Goal: Book appointment/travel/reservation

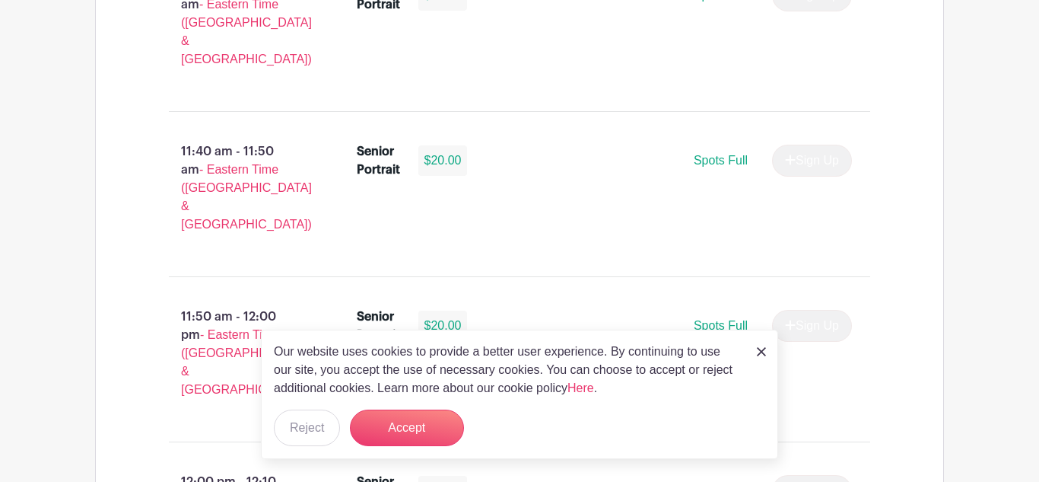
scroll to position [4766, 0]
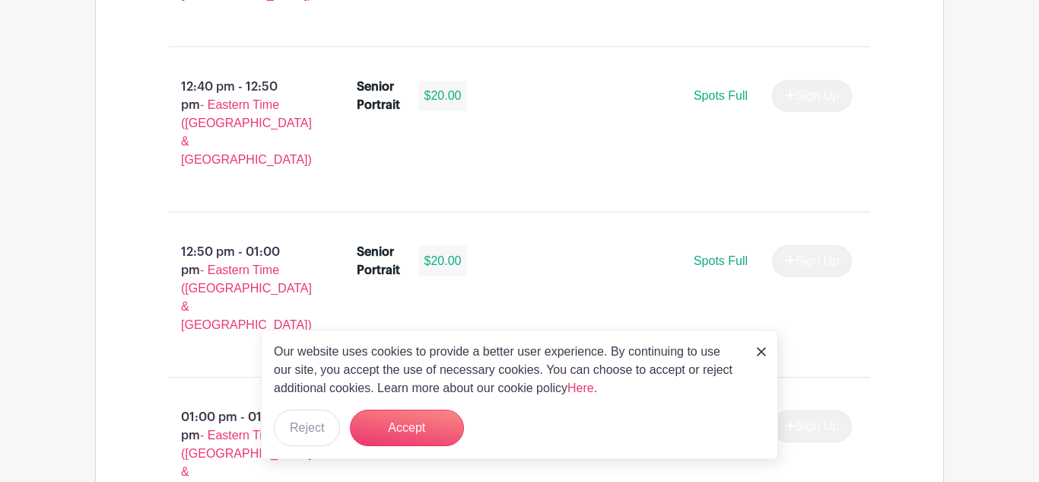
click at [768, 348] on div "Our website uses cookies to provide a better user experience. By continuing to …" at bounding box center [519, 393] width 517 height 129
click at [762, 349] on img at bounding box center [761, 351] width 9 height 9
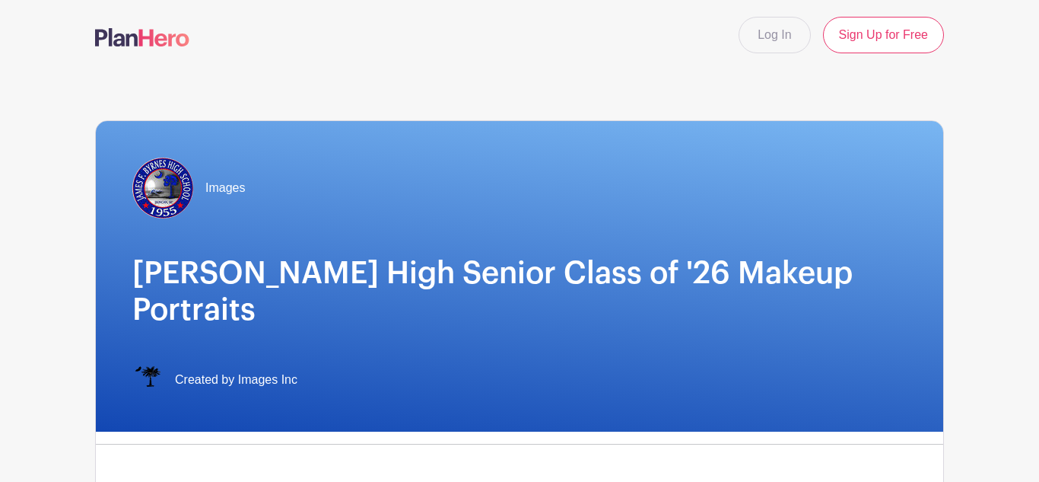
scroll to position [0, 0]
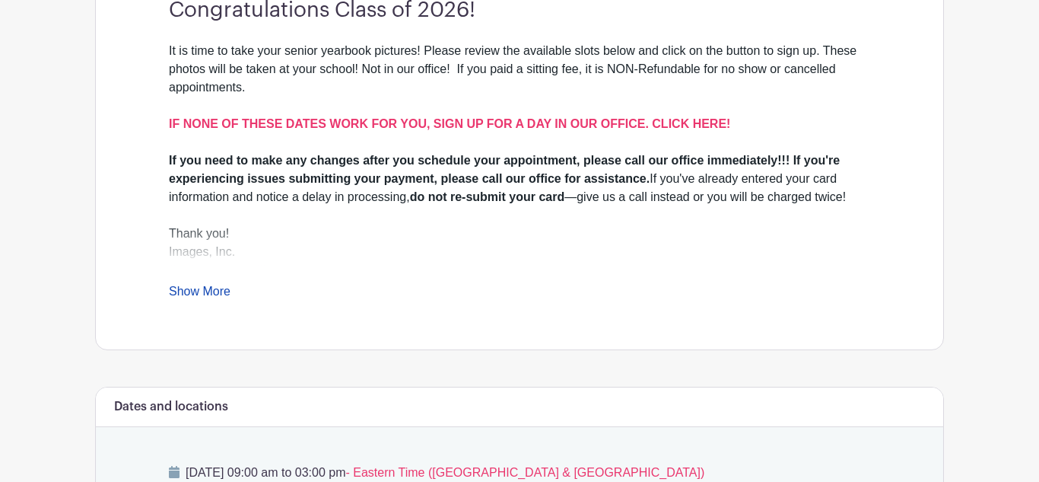
scroll to position [505, 0]
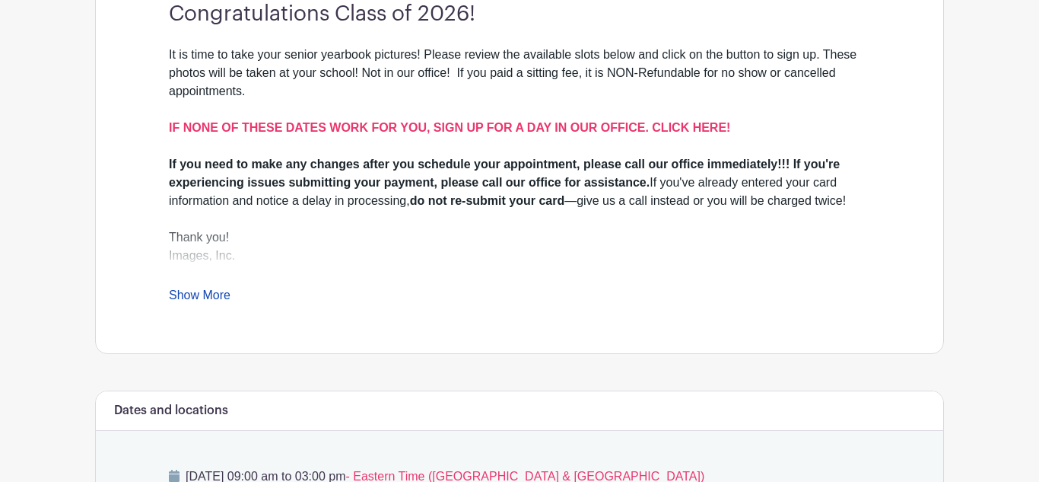
click at [191, 288] on link "Show More" at bounding box center [200, 297] width 62 height 19
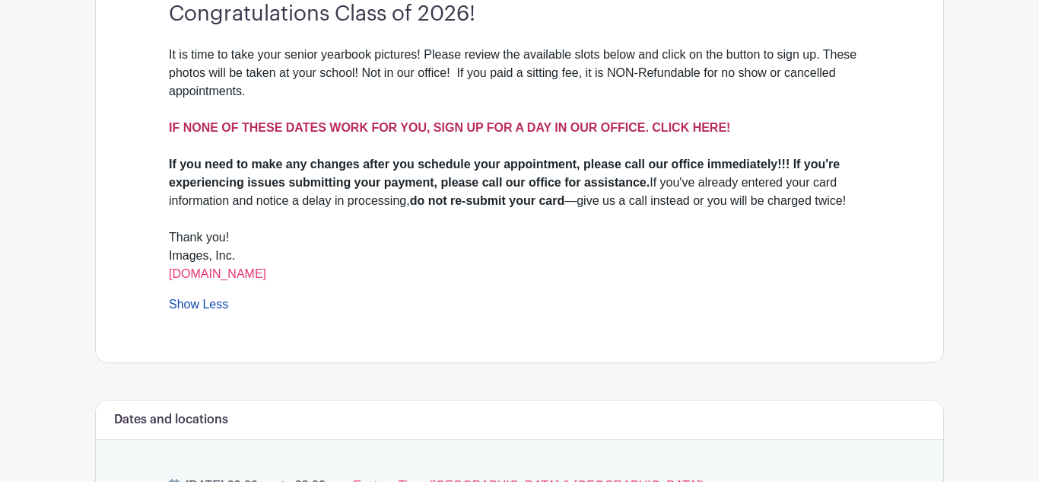
click at [404, 121] on strong "IF NONE OF THESE DATES WORK FOR YOU, SIGN UP FOR A DAY IN OUR OFFICE. CLICK HER…" at bounding box center [450, 127] width 562 height 13
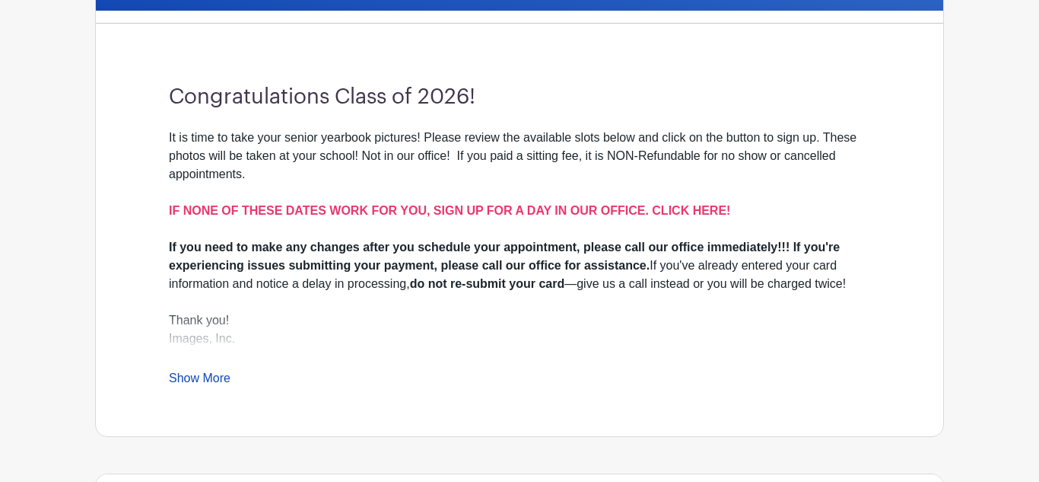
scroll to position [472, 0]
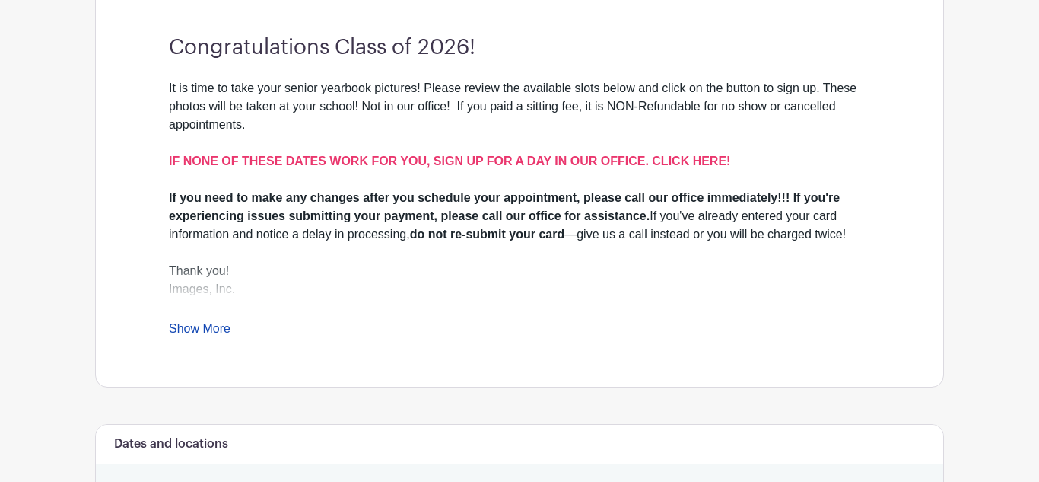
click at [182, 322] on link "Show More" at bounding box center [200, 331] width 62 height 19
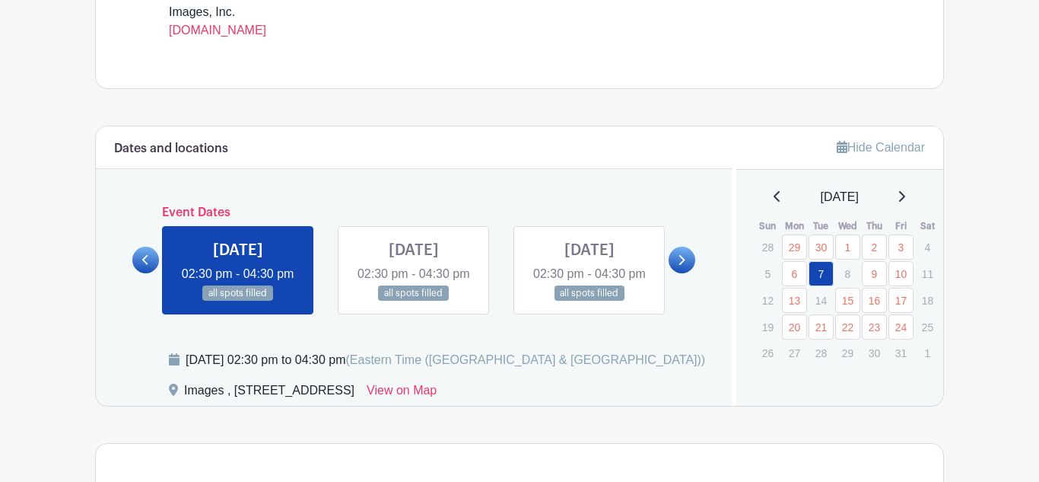
scroll to position [730, 0]
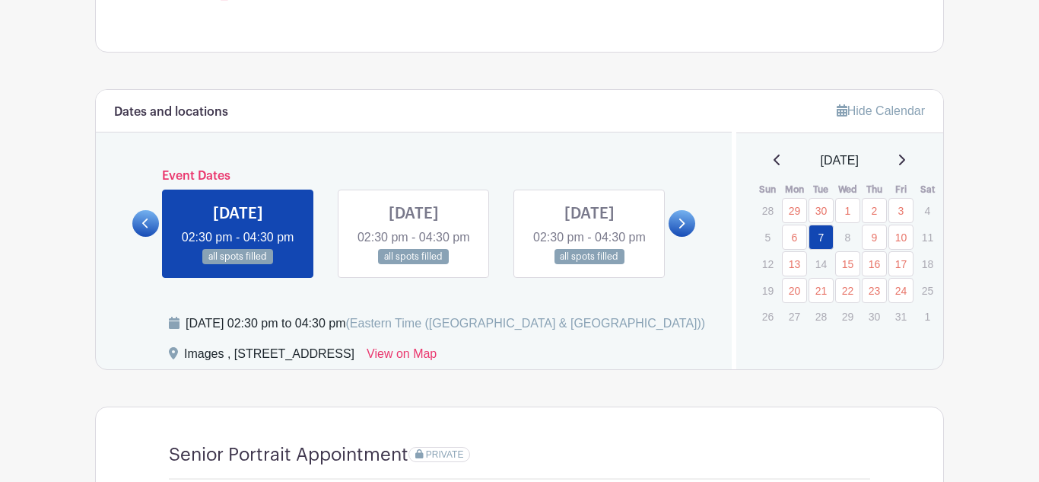
click at [677, 237] on link at bounding box center [682, 223] width 27 height 27
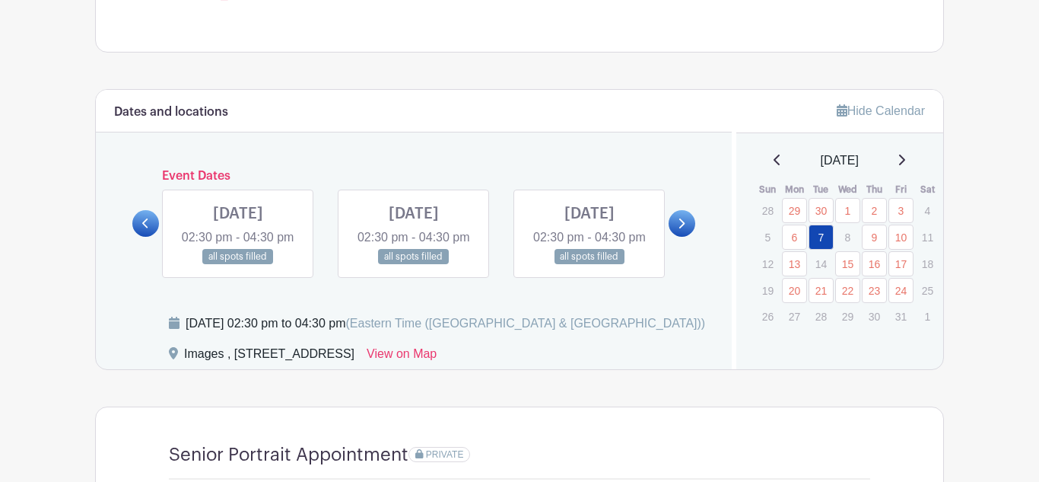
click at [677, 237] on link at bounding box center [682, 223] width 27 height 27
click at [681, 229] on icon at bounding box center [681, 223] width 7 height 11
click at [679, 229] on icon at bounding box center [681, 223] width 7 height 11
click at [905, 166] on icon at bounding box center [902, 160] width 8 height 12
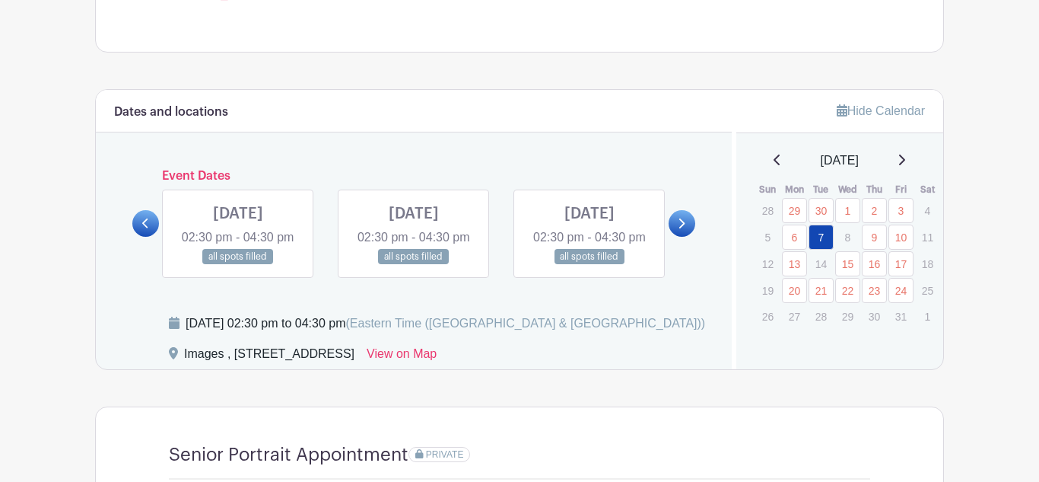
click at [905, 166] on icon at bounding box center [902, 160] width 8 height 12
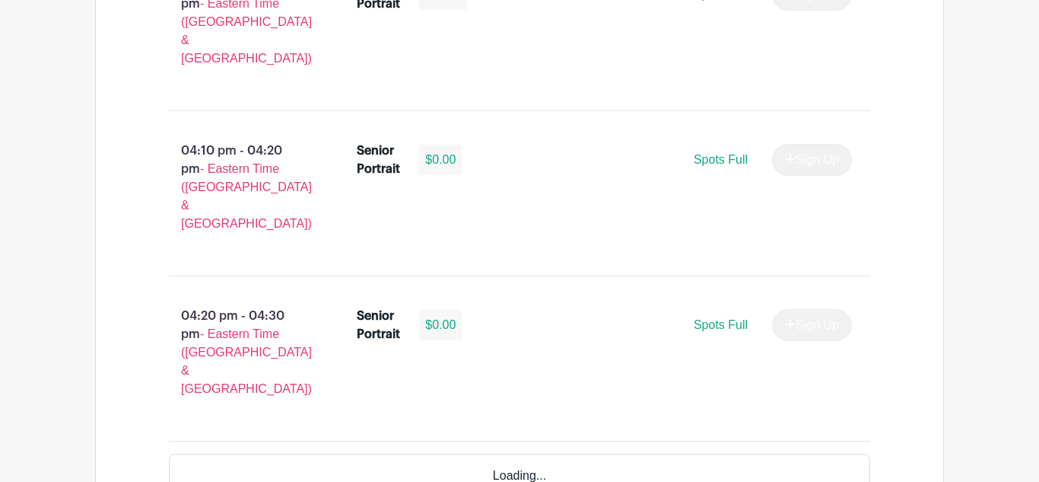
scroll to position [2694, 0]
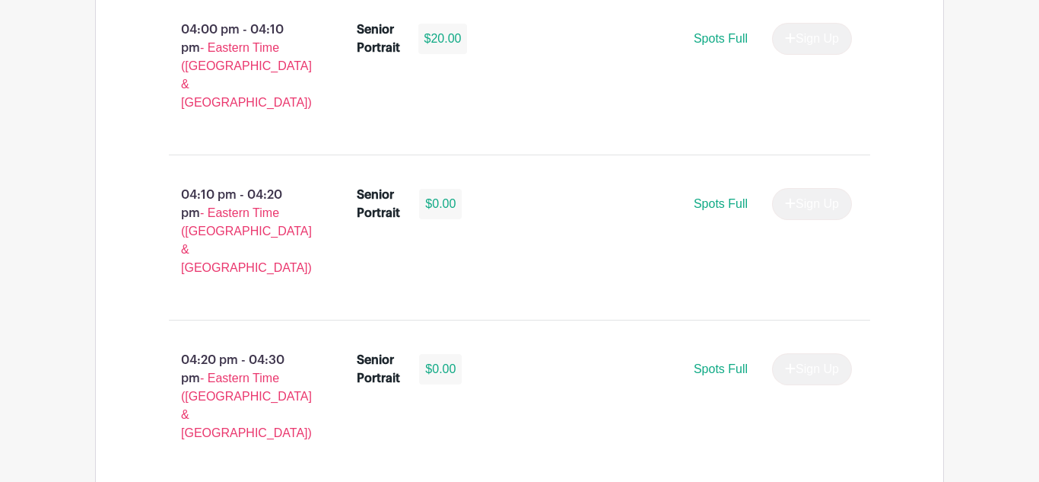
select select "3938"
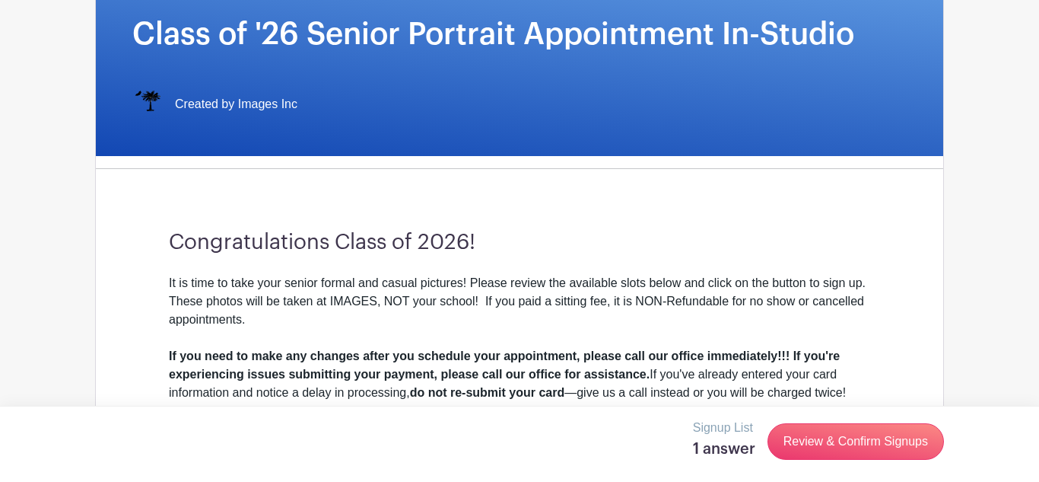
scroll to position [298, 0]
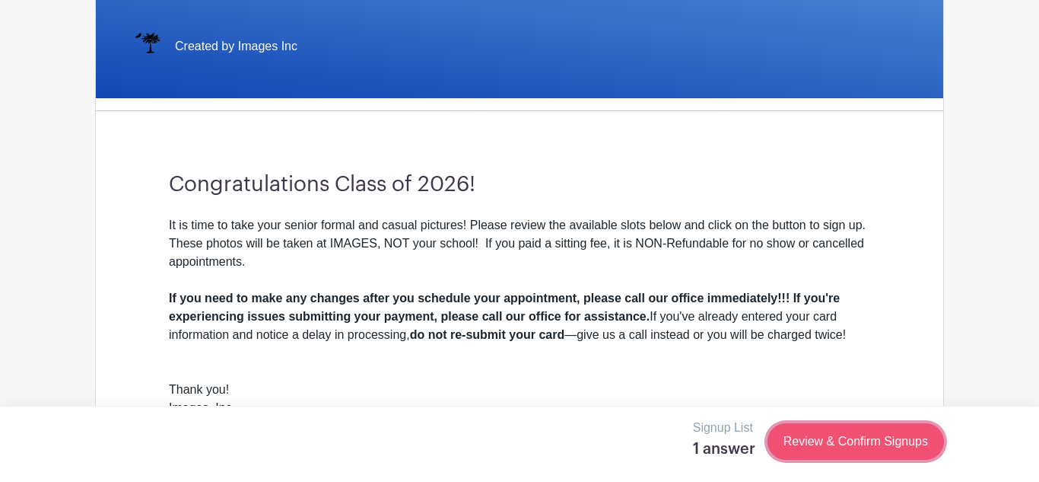
click at [803, 434] on link "Review & Confirm Signups" at bounding box center [856, 441] width 177 height 37
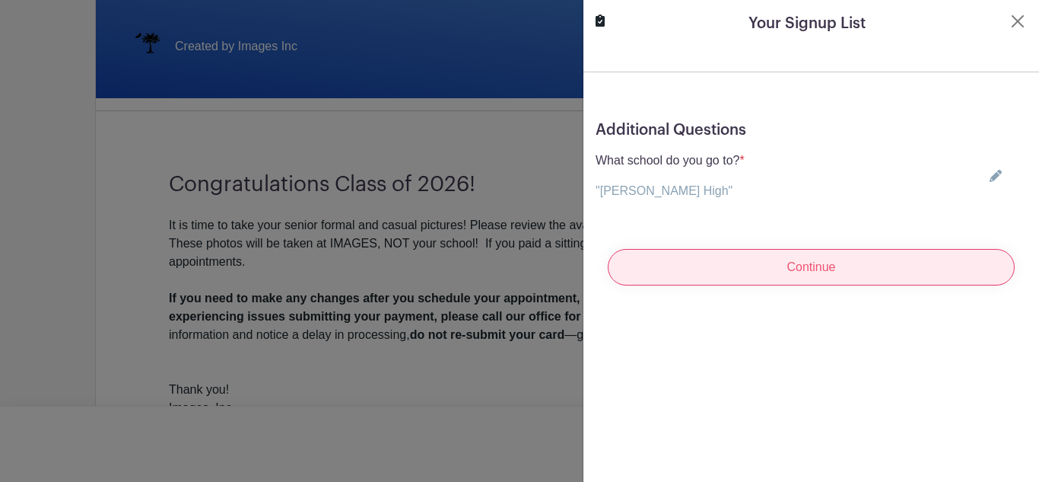
click at [797, 271] on input "Continue" at bounding box center [811, 267] width 407 height 37
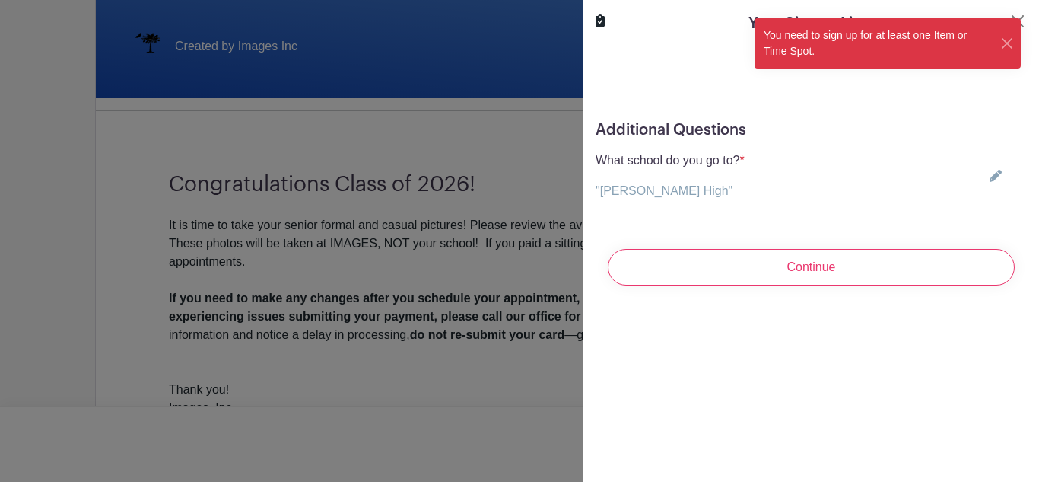
click at [794, 69] on turbo-frame "Your Signup List Additional Questions What school do you go to? * "Byrnes High"…" at bounding box center [812, 155] width 456 height 310
click at [1004, 43] on button "Close" at bounding box center [1008, 44] width 14 height 16
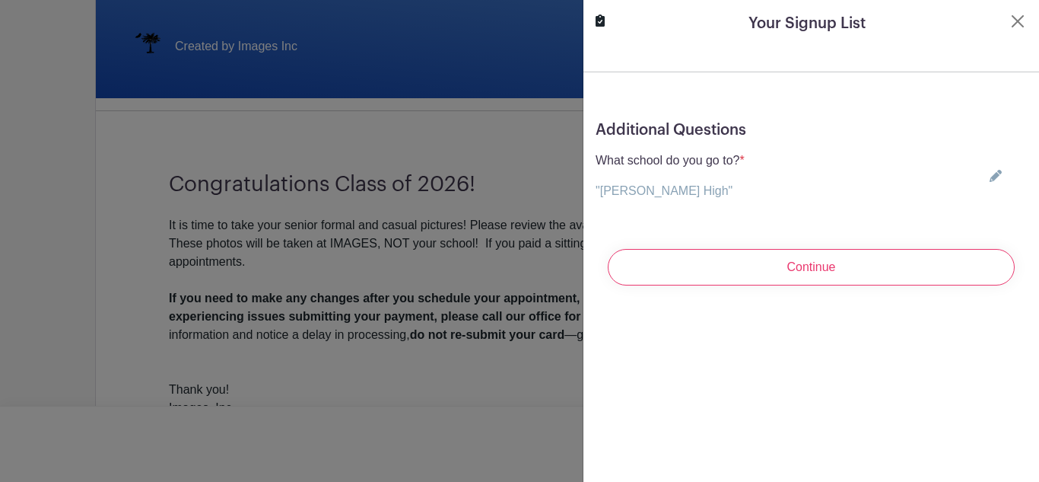
click at [491, 138] on div at bounding box center [519, 241] width 1039 height 482
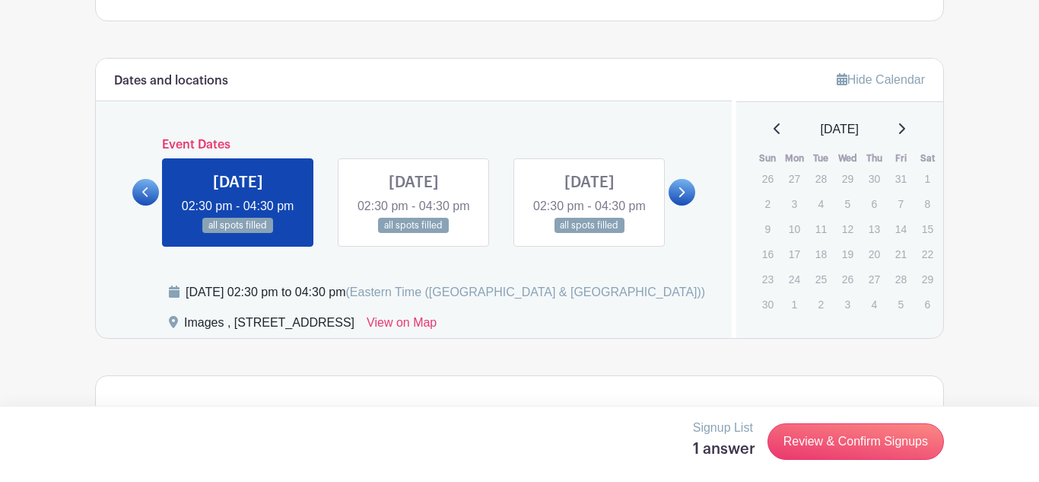
scroll to position [762, 0]
click at [590, 233] on link at bounding box center [590, 233] width 0 height 0
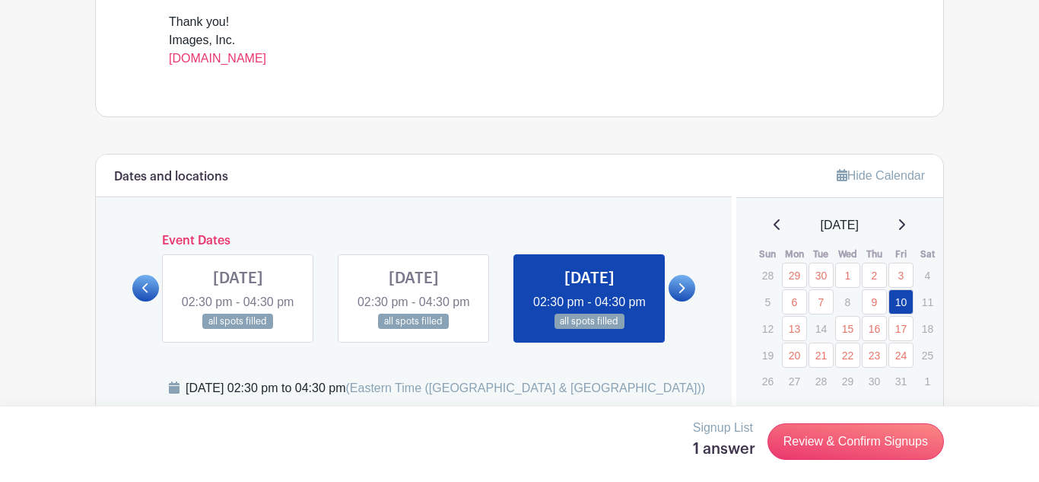
scroll to position [677, 0]
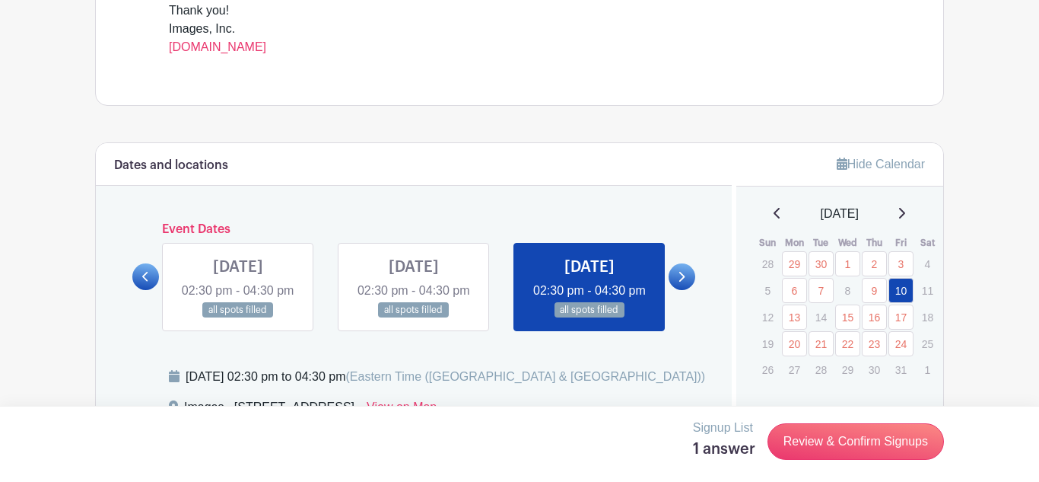
click at [674, 286] on link at bounding box center [682, 276] width 27 height 27
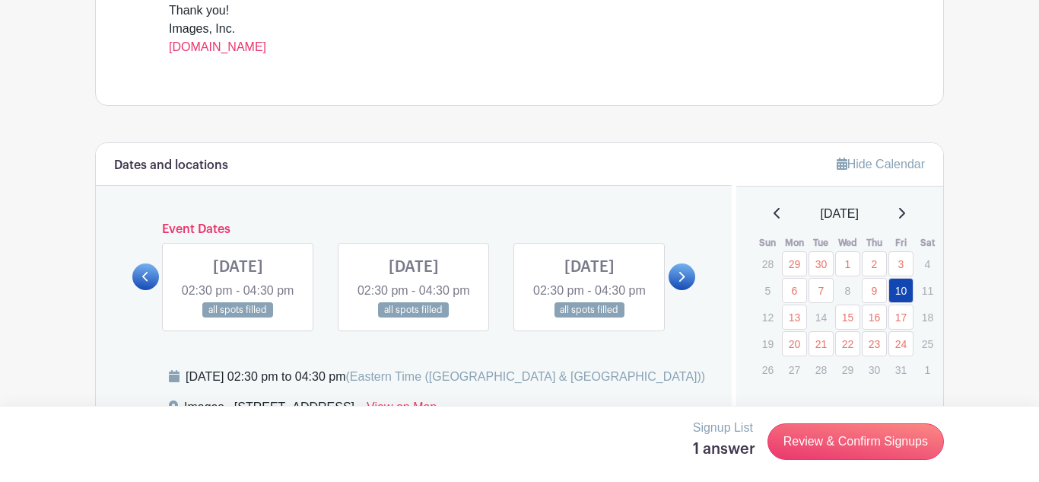
click at [238, 318] on link at bounding box center [238, 318] width 0 height 0
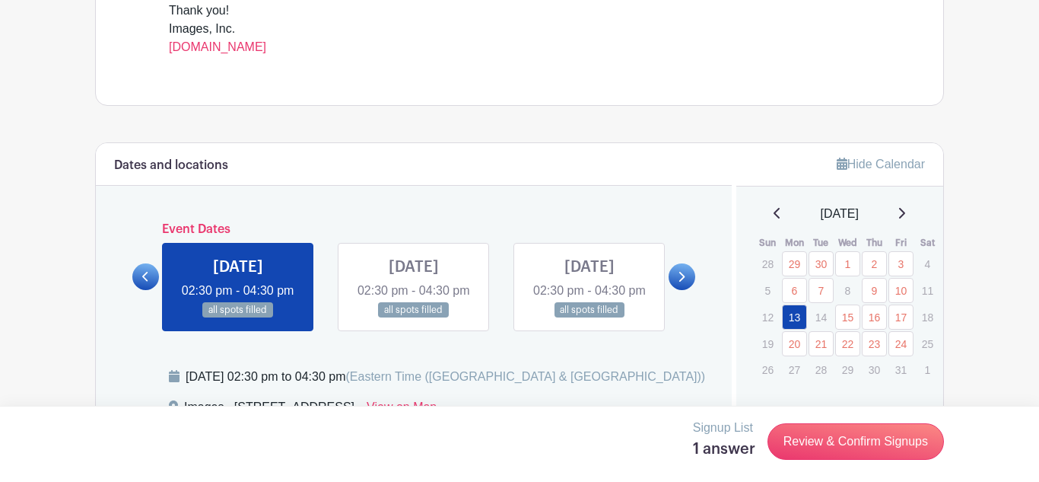
click at [590, 318] on link at bounding box center [590, 318] width 0 height 0
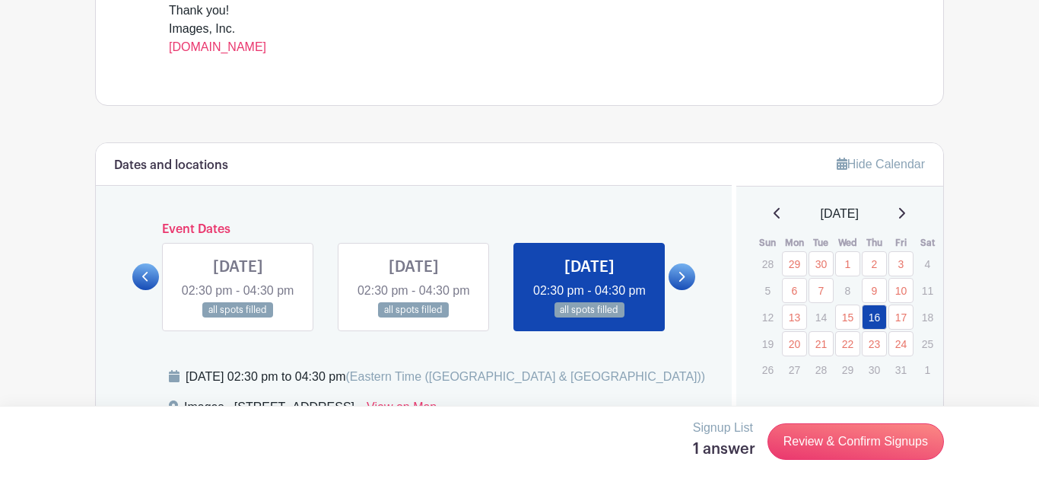
click at [683, 282] on icon at bounding box center [681, 276] width 7 height 11
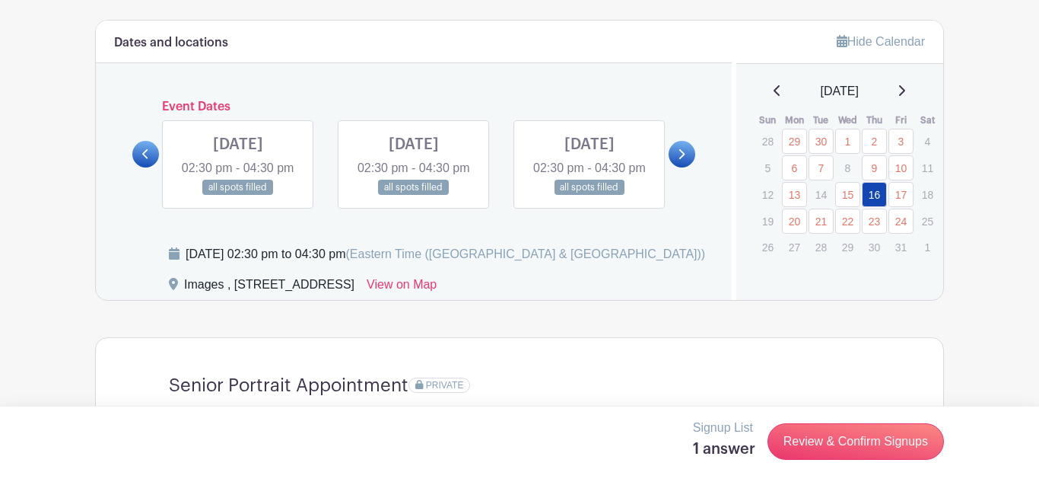
scroll to position [800, 0]
click at [414, 195] on link at bounding box center [414, 195] width 0 height 0
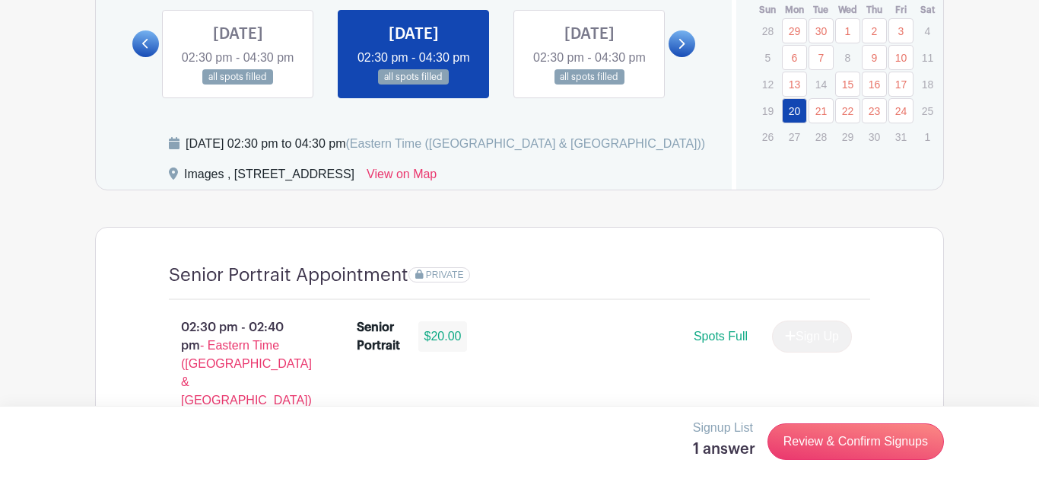
scroll to position [906, 0]
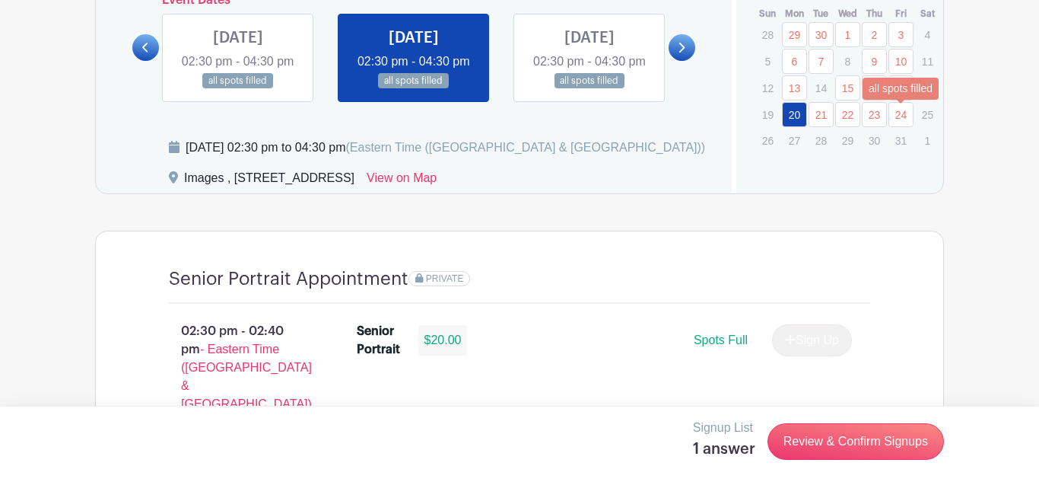
click at [890, 122] on link "24" at bounding box center [901, 114] width 25 height 25
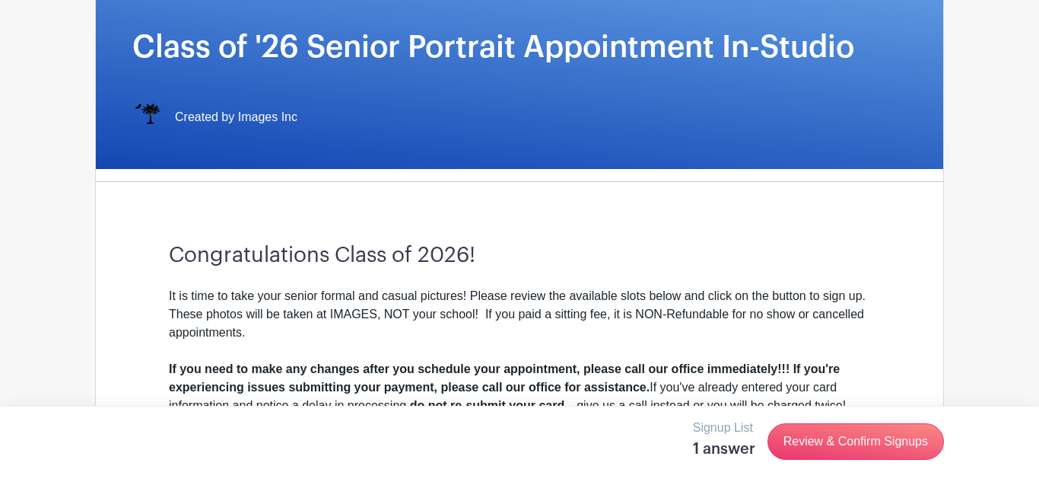
scroll to position [163, 0]
